Goal: Information Seeking & Learning: Learn about a topic

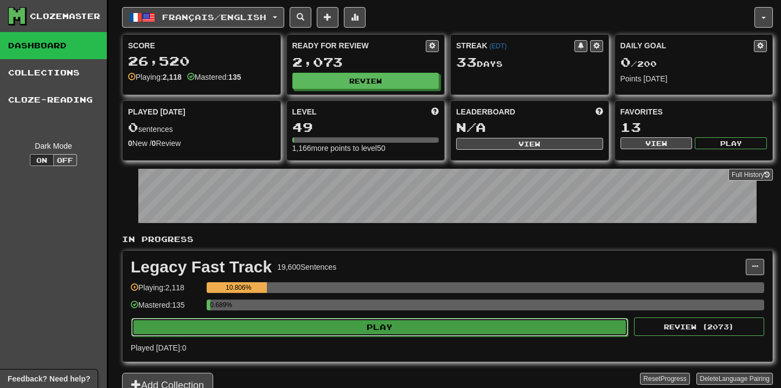
click at [394, 323] on button "Play" at bounding box center [379, 327] width 497 height 18
select select "**"
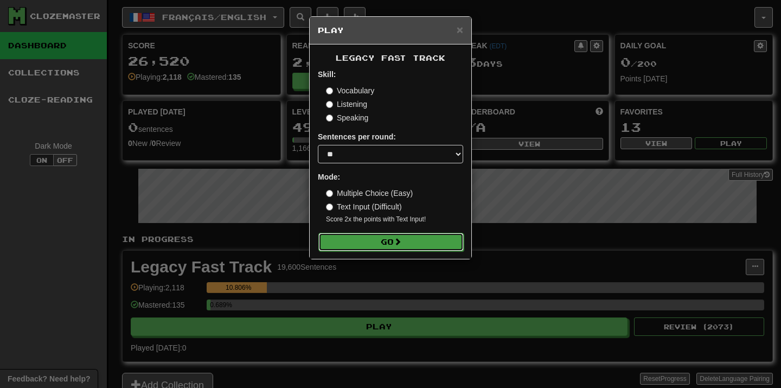
click at [421, 240] on button "Go" at bounding box center [390, 242] width 145 height 18
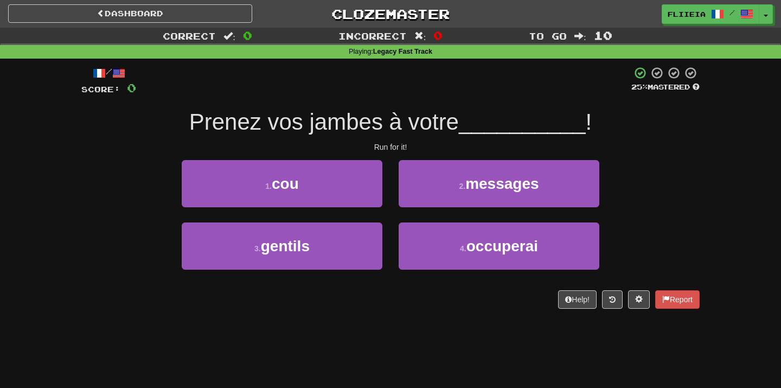
click at [416, 309] on div "/ Score: 0 25 % Mastered Prenez vos jambes à votre __________ ! Run for it! 1 .…" at bounding box center [390, 191] width 618 height 265
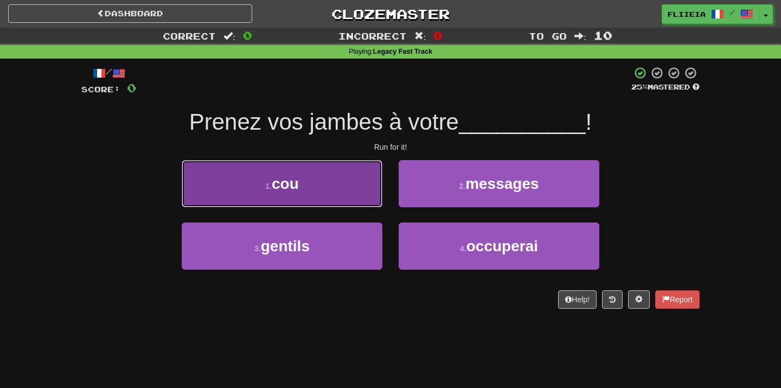
click at [342, 186] on button "1 . cou" at bounding box center [282, 183] width 201 height 47
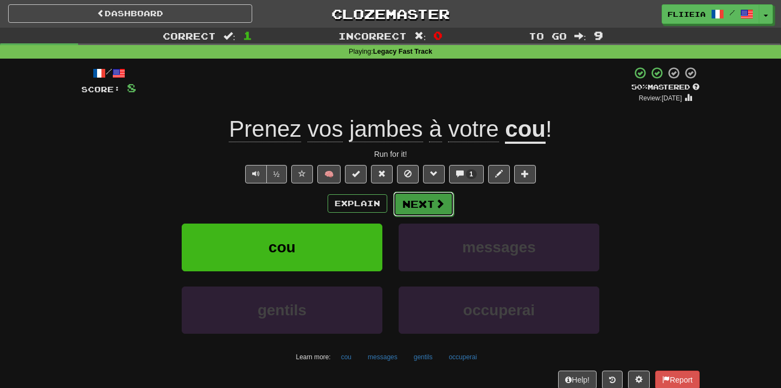
click at [420, 211] on button "Next" at bounding box center [423, 203] width 61 height 25
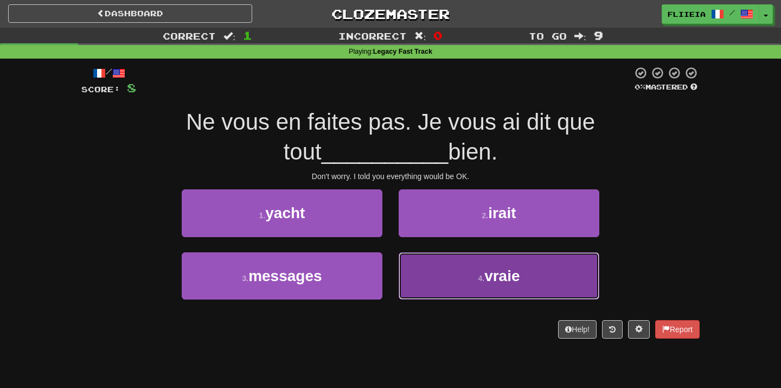
click at [450, 280] on button "4 . vraie" at bounding box center [499, 275] width 201 height 47
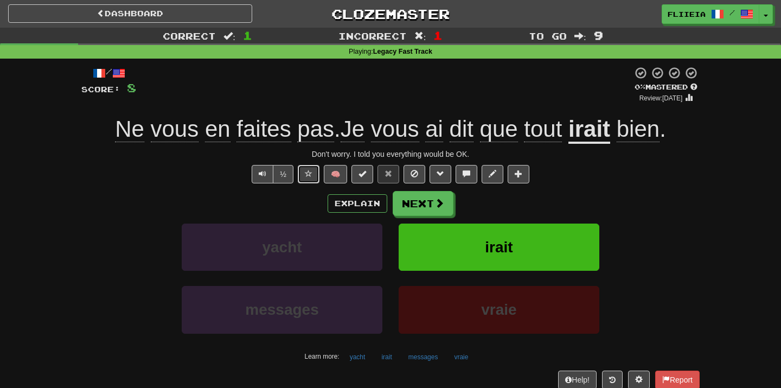
click at [311, 171] on span at bounding box center [309, 174] width 8 height 8
click at [413, 195] on button "Next" at bounding box center [423, 203] width 61 height 25
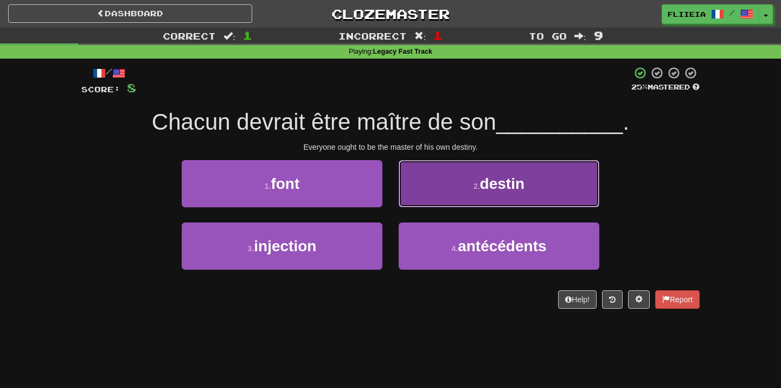
click at [453, 174] on button "2 . destin" at bounding box center [499, 183] width 201 height 47
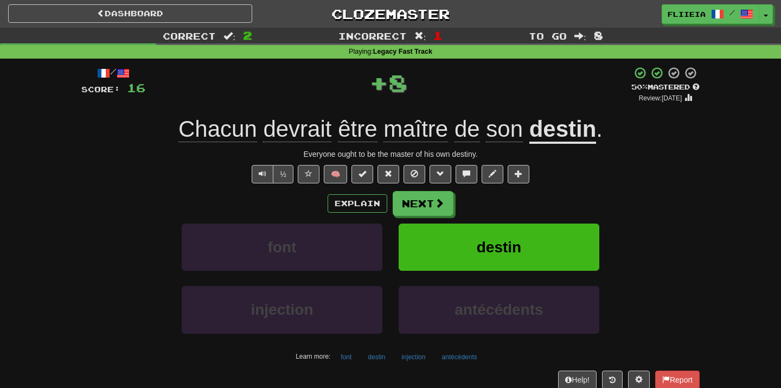
click at [664, 269] on div "font destin" at bounding box center [390, 254] width 651 height 62
click at [307, 173] on span at bounding box center [309, 174] width 8 height 8
click at [425, 209] on button "Next" at bounding box center [423, 203] width 61 height 25
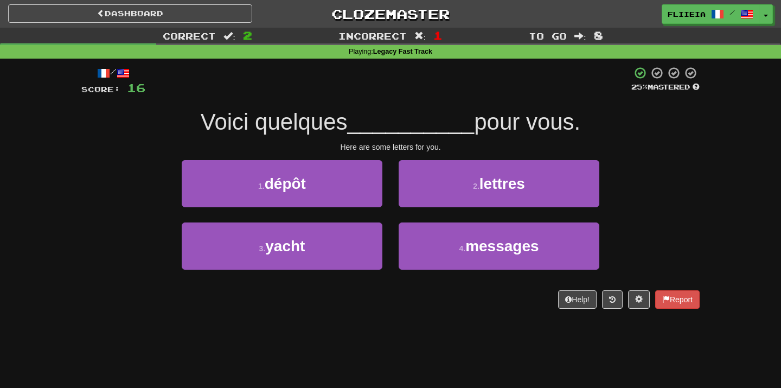
click at [420, 322] on div "/ Score: 16 25 % Mastered Voici quelques __________ pour vous. Here are some le…" at bounding box center [390, 191] width 618 height 265
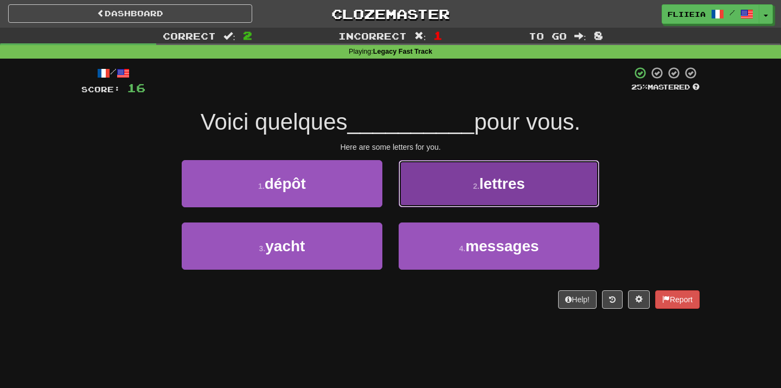
click at [500, 182] on span "lettres" at bounding box center [502, 183] width 46 height 17
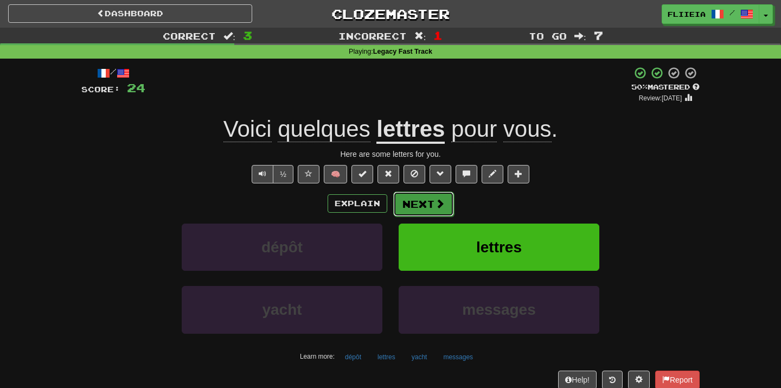
click at [426, 200] on button "Next" at bounding box center [423, 203] width 61 height 25
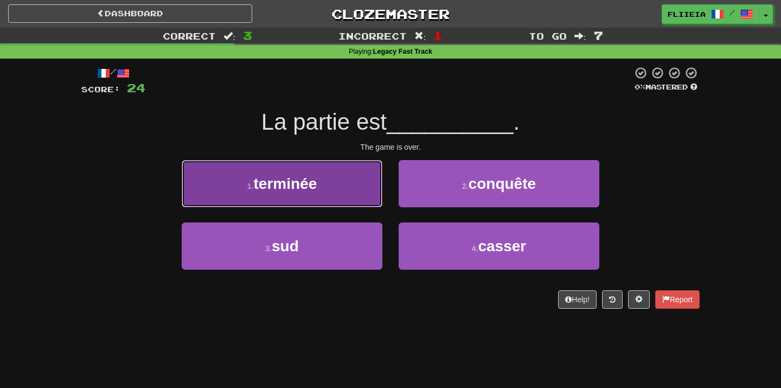
click at [321, 185] on button "1 . terminée" at bounding box center [282, 183] width 201 height 47
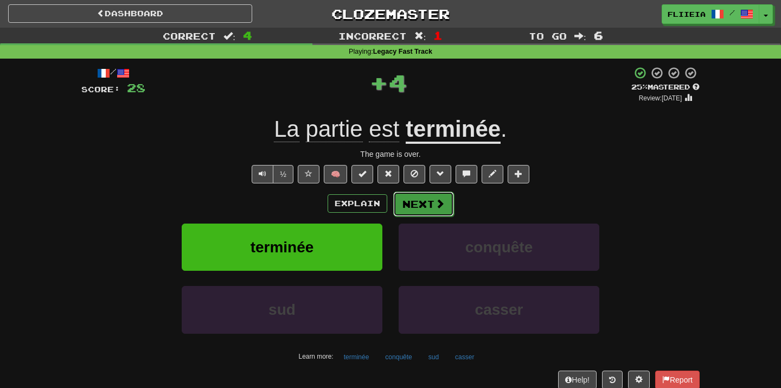
click at [435, 201] on span at bounding box center [440, 203] width 10 height 10
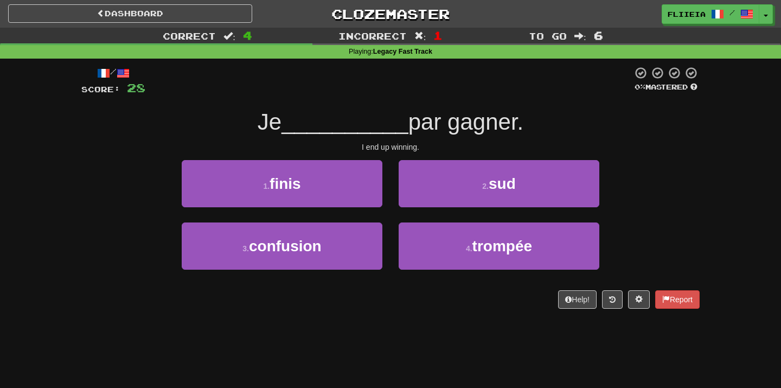
click at [429, 337] on div "Dashboard Clozemaster fliieia / Toggle Dropdown Dashboard Leaderboard Activity …" at bounding box center [390, 194] width 781 height 388
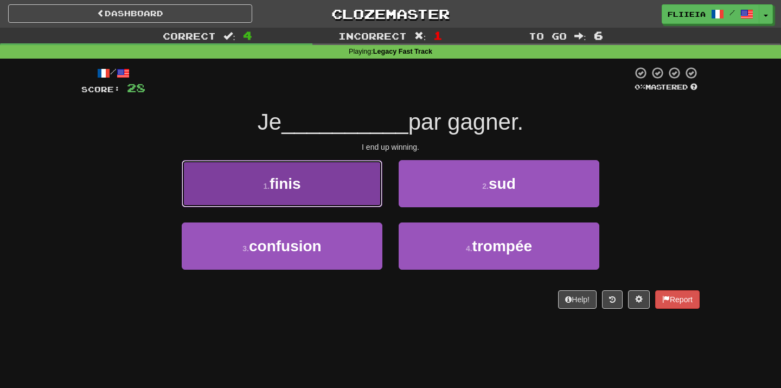
click at [350, 193] on button "1 . finis" at bounding box center [282, 183] width 201 height 47
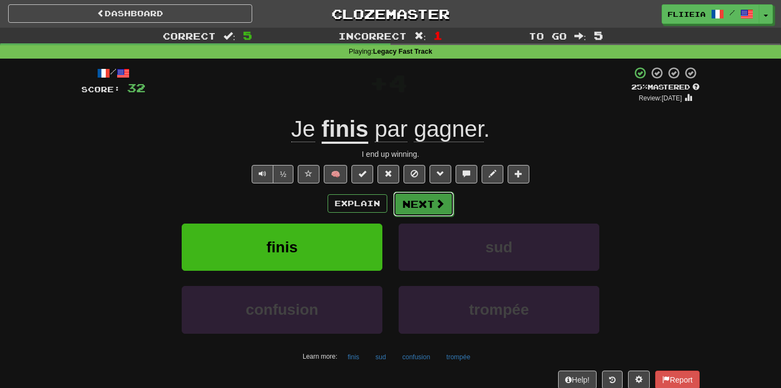
click at [420, 211] on button "Next" at bounding box center [423, 203] width 61 height 25
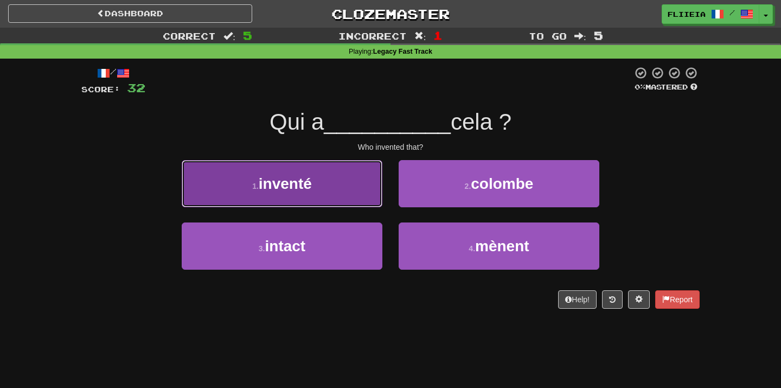
click at [356, 180] on button "1 . inventé" at bounding box center [282, 183] width 201 height 47
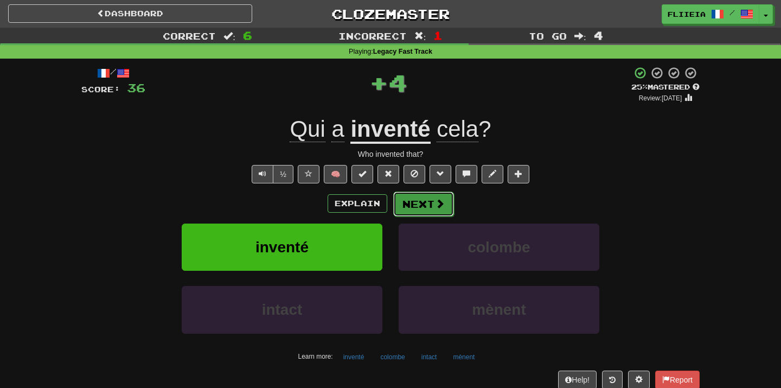
click at [435, 208] on span at bounding box center [440, 203] width 10 height 10
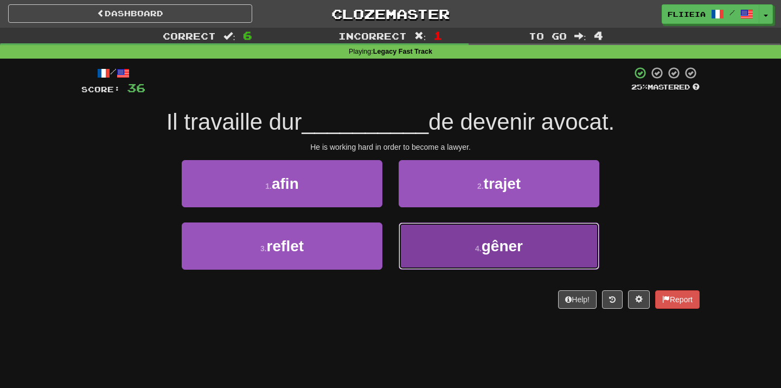
click at [486, 243] on span "gêner" at bounding box center [501, 245] width 41 height 17
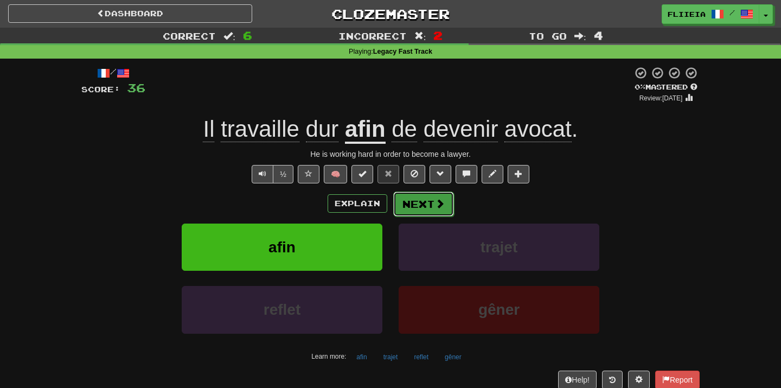
click at [422, 196] on button "Next" at bounding box center [423, 203] width 61 height 25
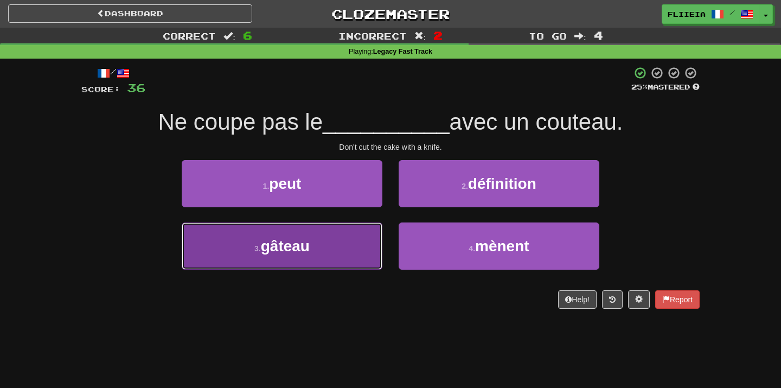
click at [332, 240] on button "3 . gâteau" at bounding box center [282, 245] width 201 height 47
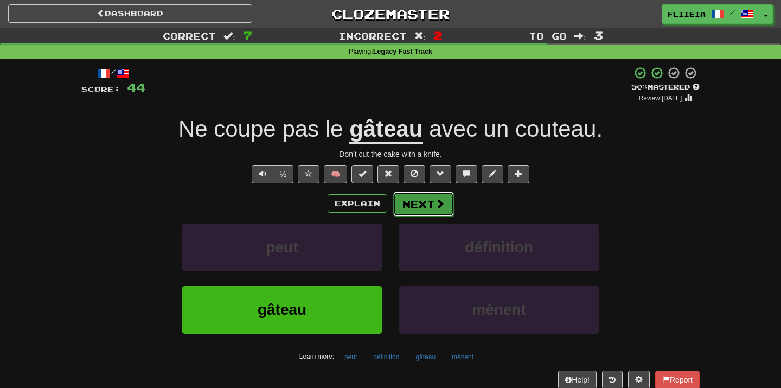
click at [436, 203] on span at bounding box center [440, 203] width 10 height 10
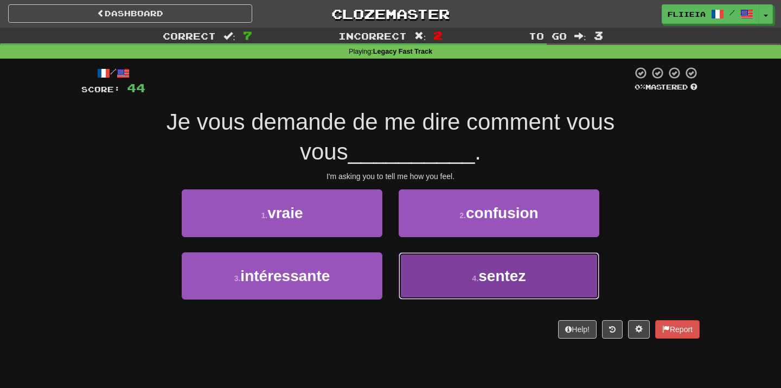
click at [420, 279] on button "4 . sentez" at bounding box center [499, 275] width 201 height 47
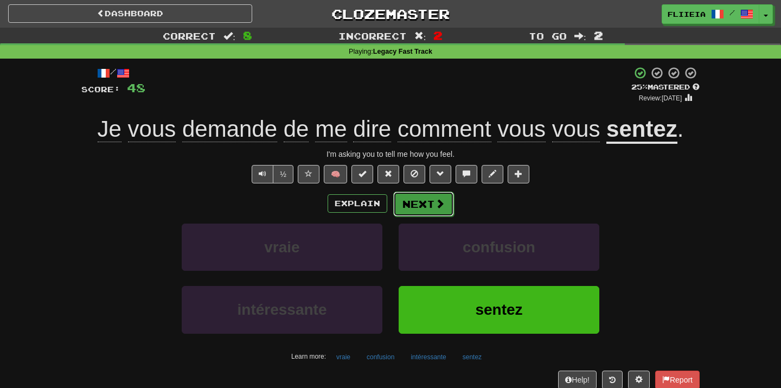
click at [421, 207] on button "Next" at bounding box center [423, 203] width 61 height 25
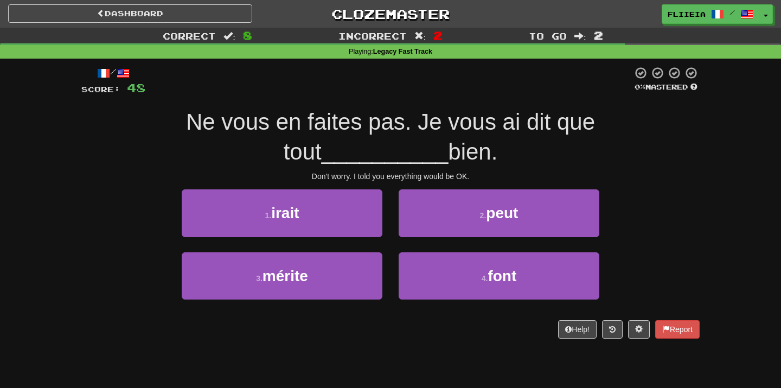
click at [358, 236] on div "1 . irait" at bounding box center [282, 220] width 217 height 62
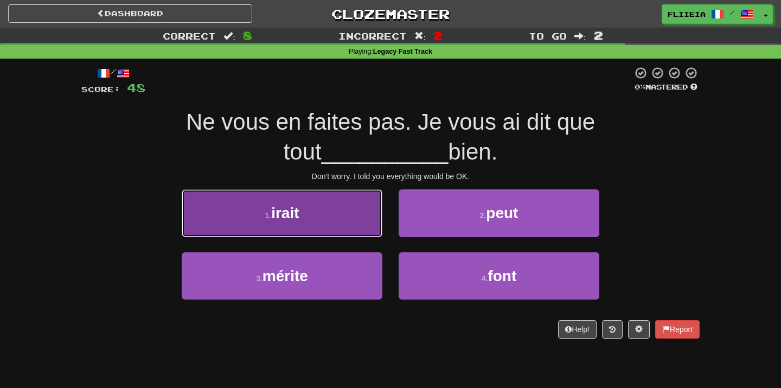
click at [358, 221] on button "1 . irait" at bounding box center [282, 212] width 201 height 47
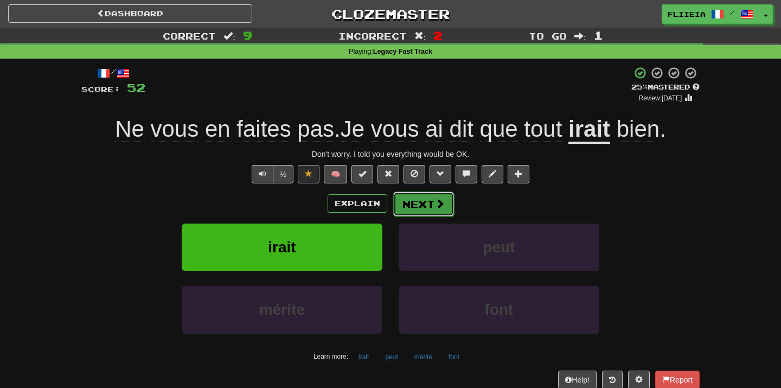
click at [435, 208] on span at bounding box center [440, 203] width 10 height 10
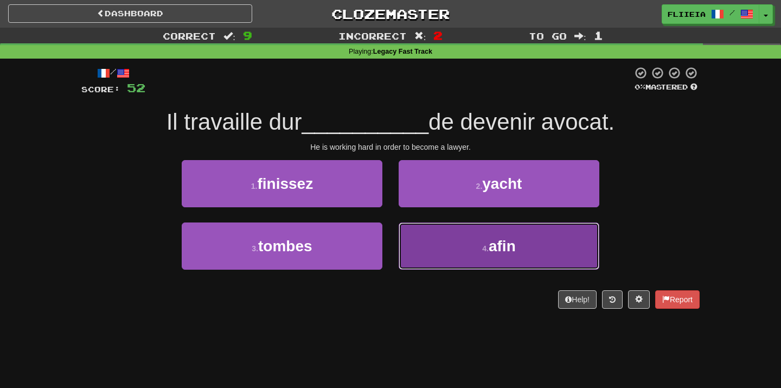
click at [435, 248] on button "4 . afin" at bounding box center [499, 245] width 201 height 47
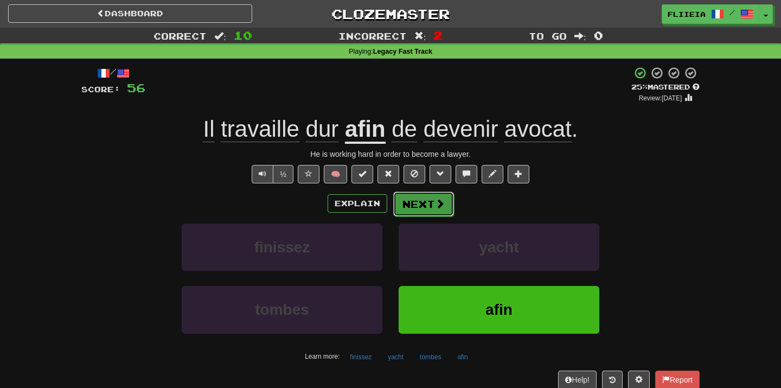
click at [426, 202] on button "Next" at bounding box center [423, 203] width 61 height 25
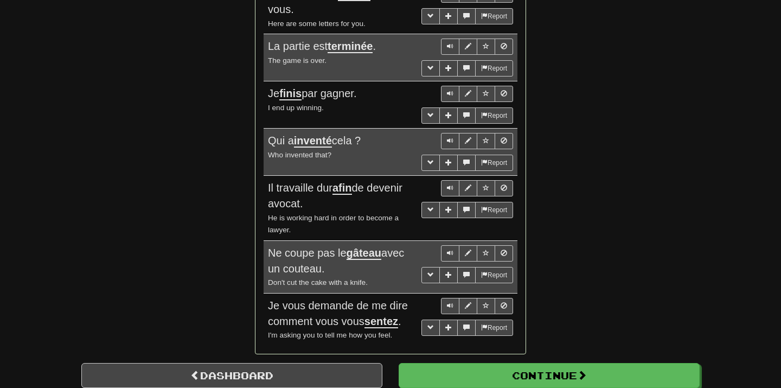
scroll to position [844, 0]
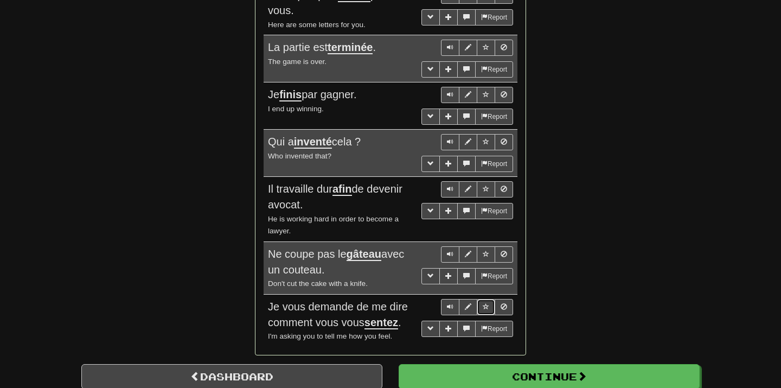
click at [494, 303] on button "Sentence controls" at bounding box center [486, 307] width 18 height 16
click at [316, 373] on link "Dashboard" at bounding box center [231, 376] width 301 height 25
